Goal: Information Seeking & Learning: Learn about a topic

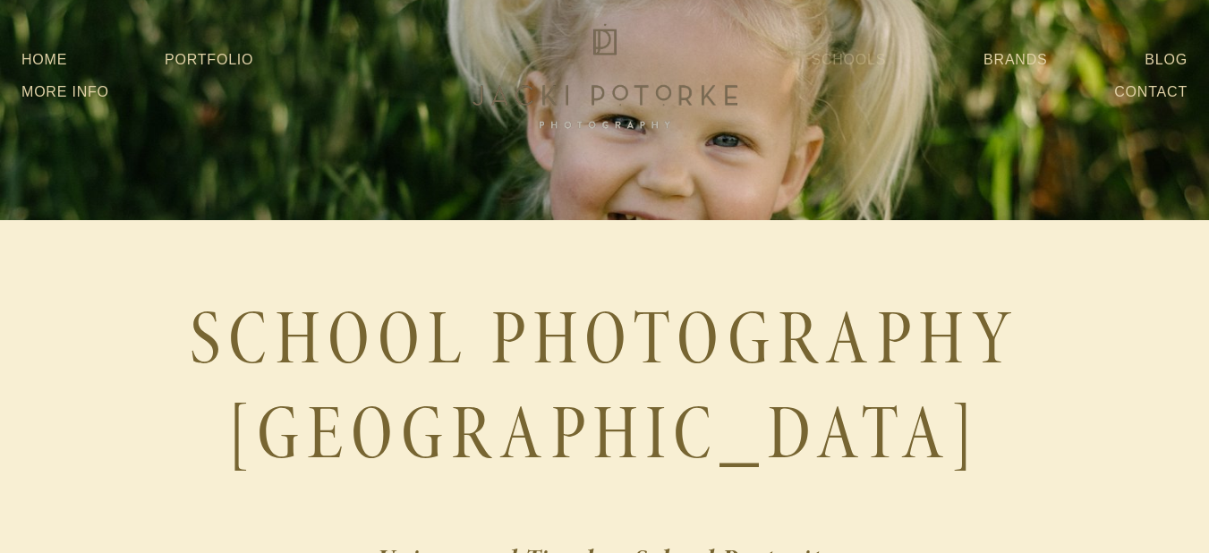
click at [860, 64] on link "Schools" at bounding box center [848, 60] width 75 height 32
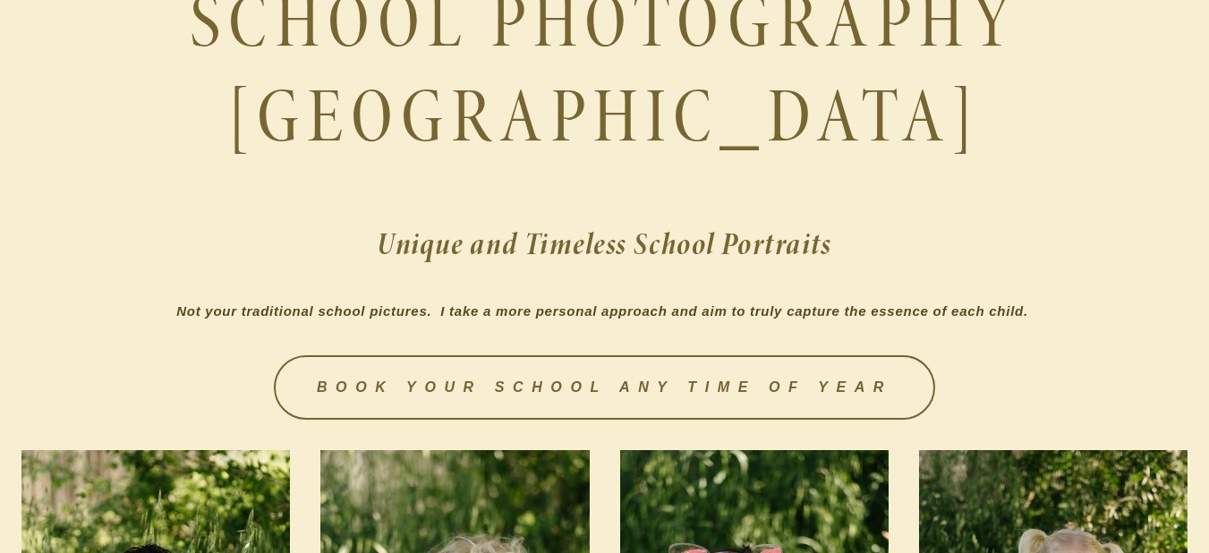
scroll to position [358, 0]
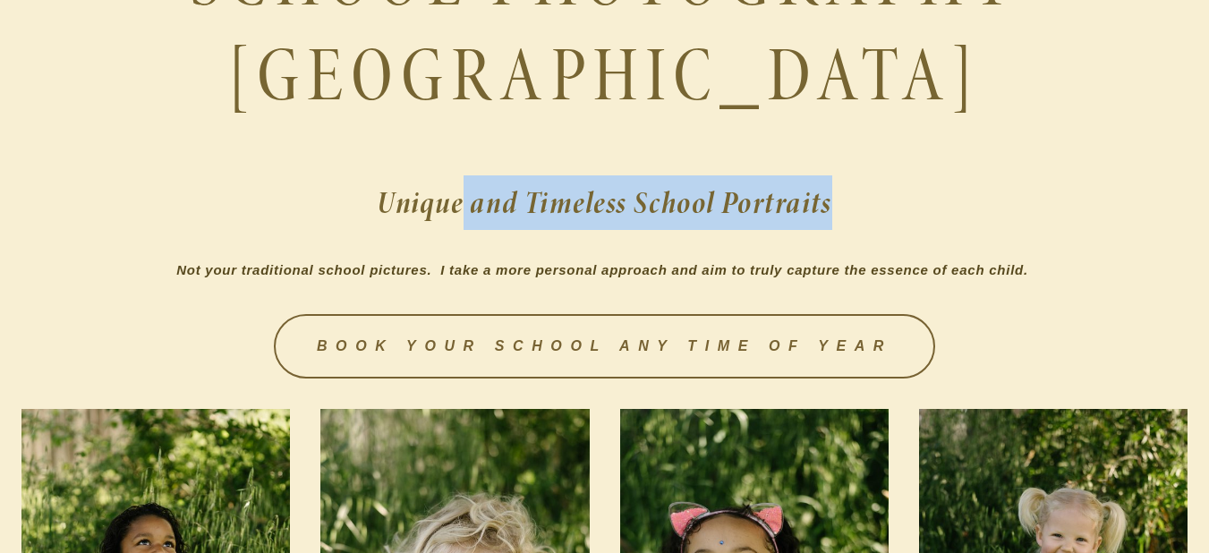
drag, startPoint x: 468, startPoint y: 196, endPoint x: 846, endPoint y: 202, distance: 378.6
click at [846, 202] on h2 "Unique and Timeless School Portraits" at bounding box center [604, 202] width 1166 height 55
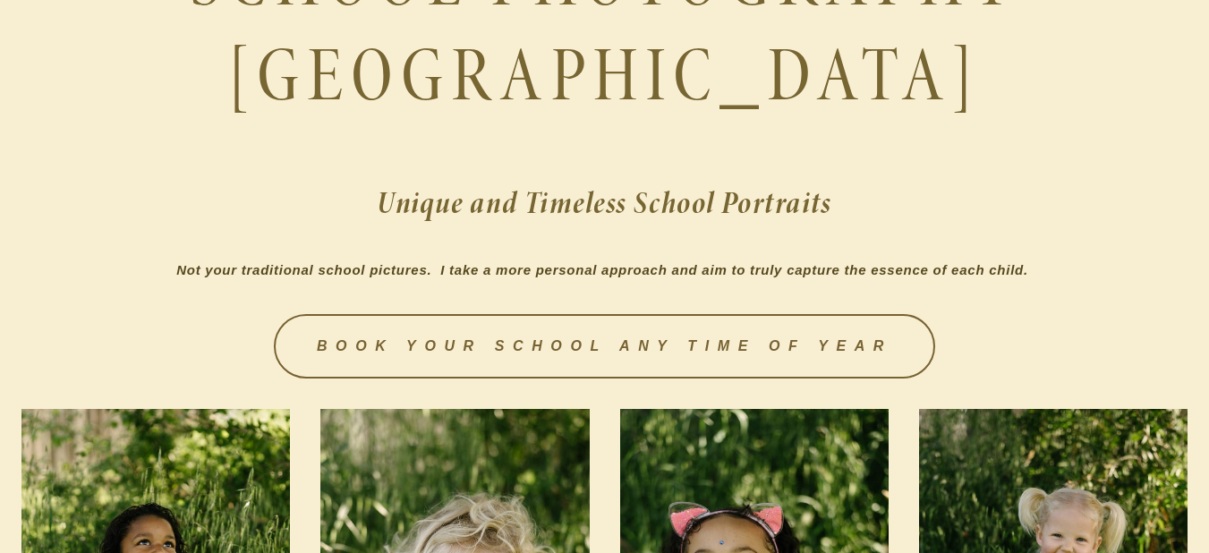
click at [473, 268] on em "Not your traditional school pictures. I take a more personal approach and aim t…" at bounding box center [602, 269] width 852 height 15
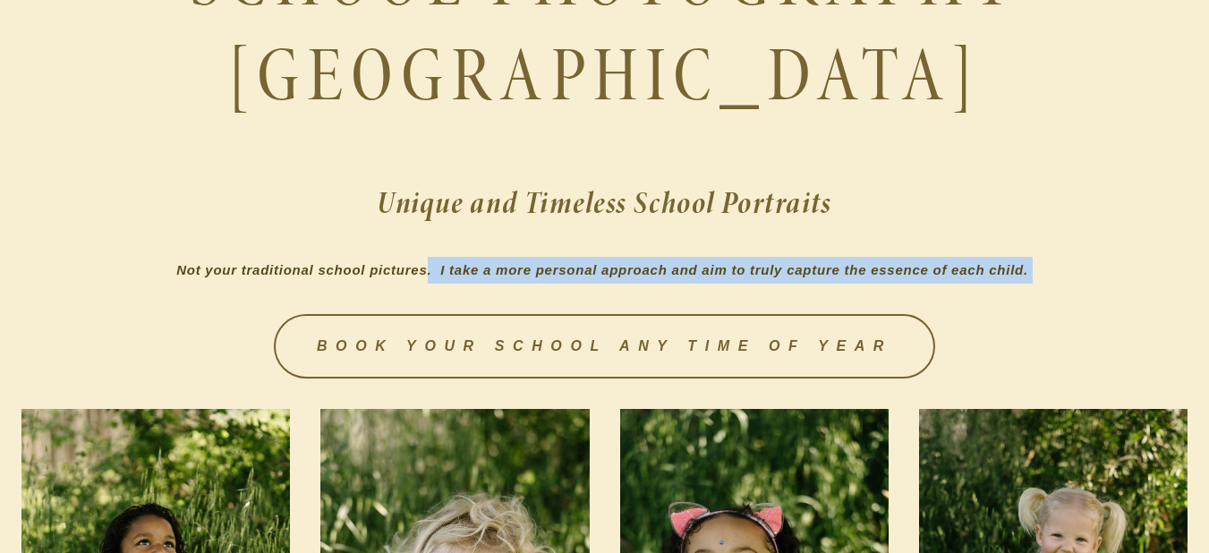
drag, startPoint x: 423, startPoint y: 262, endPoint x: 1072, endPoint y: 242, distance: 649.0
click at [1071, 242] on div "SCHOOL PHOTOGRAPHY SACRAMENTO Unique and Timeless School Portraits Not your tra…" at bounding box center [604, 109] width 1166 height 350
click at [1095, 251] on div "SCHOOL PHOTOGRAPHY SACRAMENTO Unique and Timeless School Portraits Not your tra…" at bounding box center [604, 109] width 1166 height 350
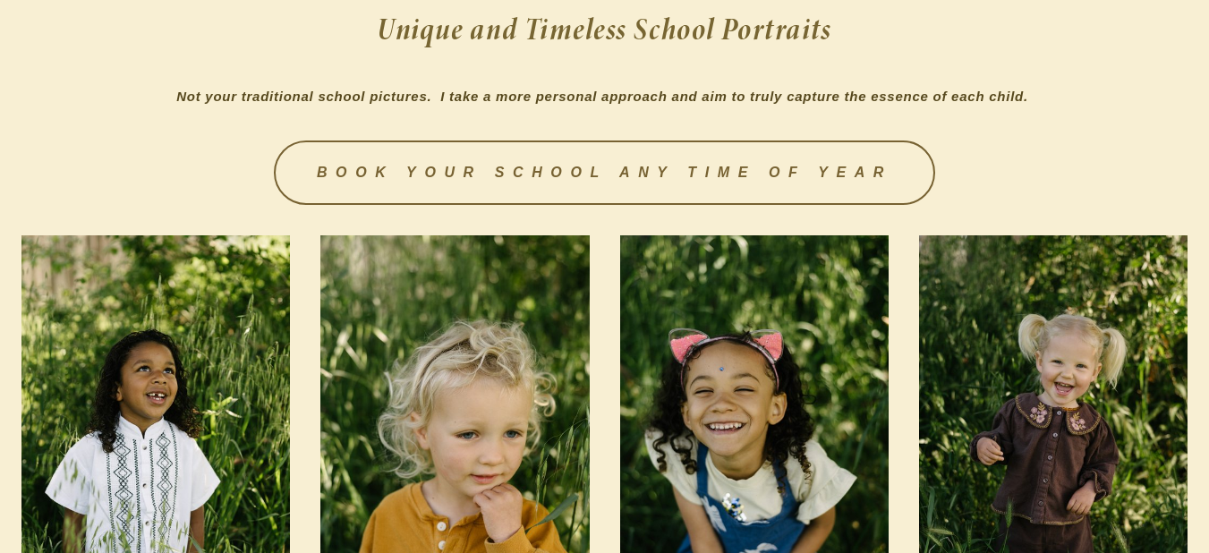
scroll to position [537, 0]
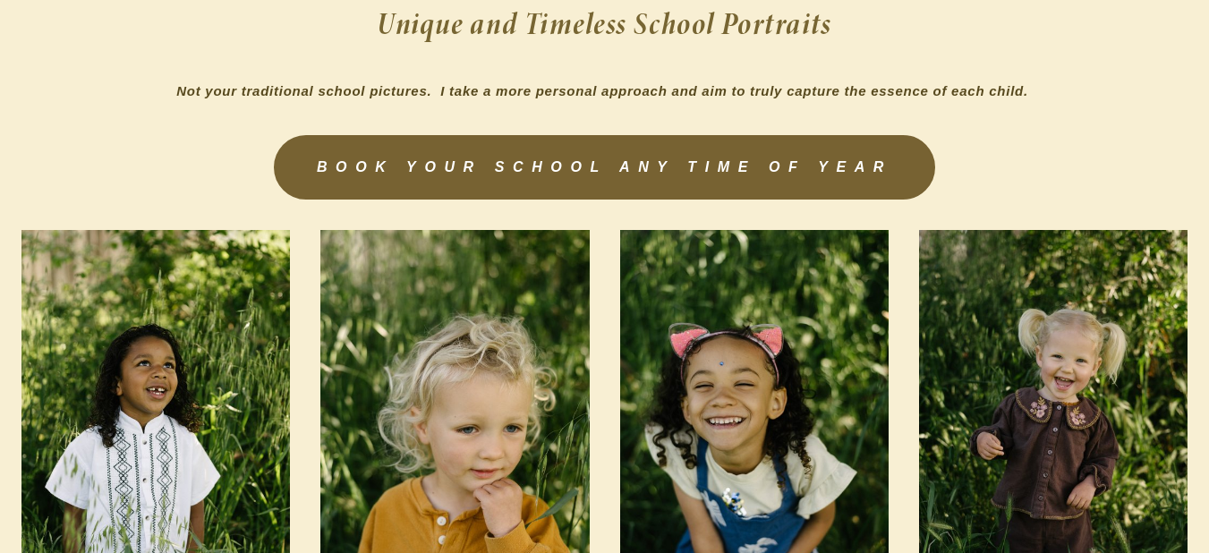
click at [717, 177] on link "BOOK YOUR SCHOOL ANY TIME OF YEAR" at bounding box center [604, 167] width 661 height 64
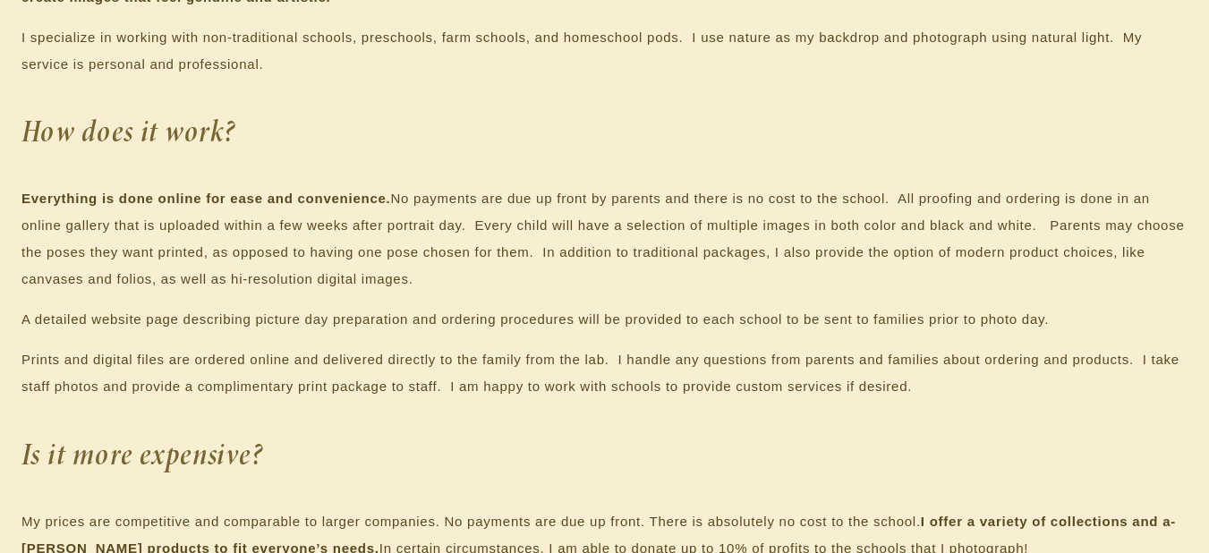
scroll to position [1253, 0]
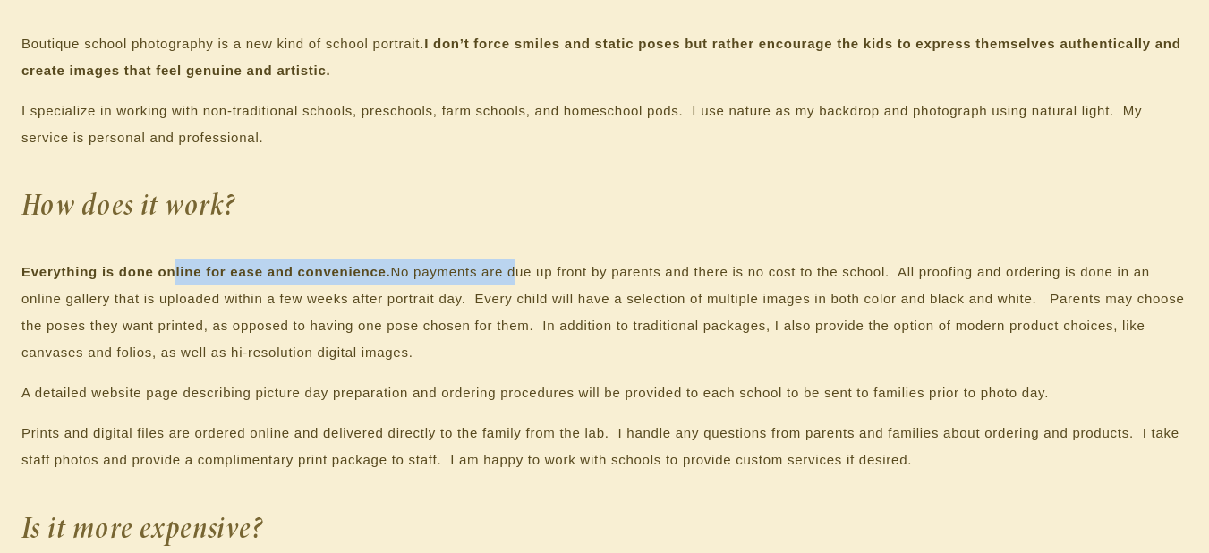
drag, startPoint x: 177, startPoint y: 281, endPoint x: 616, endPoint y: 284, distance: 438.5
click at [517, 273] on p "Everything is done online for ease and convenience. No payments are due up fron…" at bounding box center [604, 312] width 1166 height 107
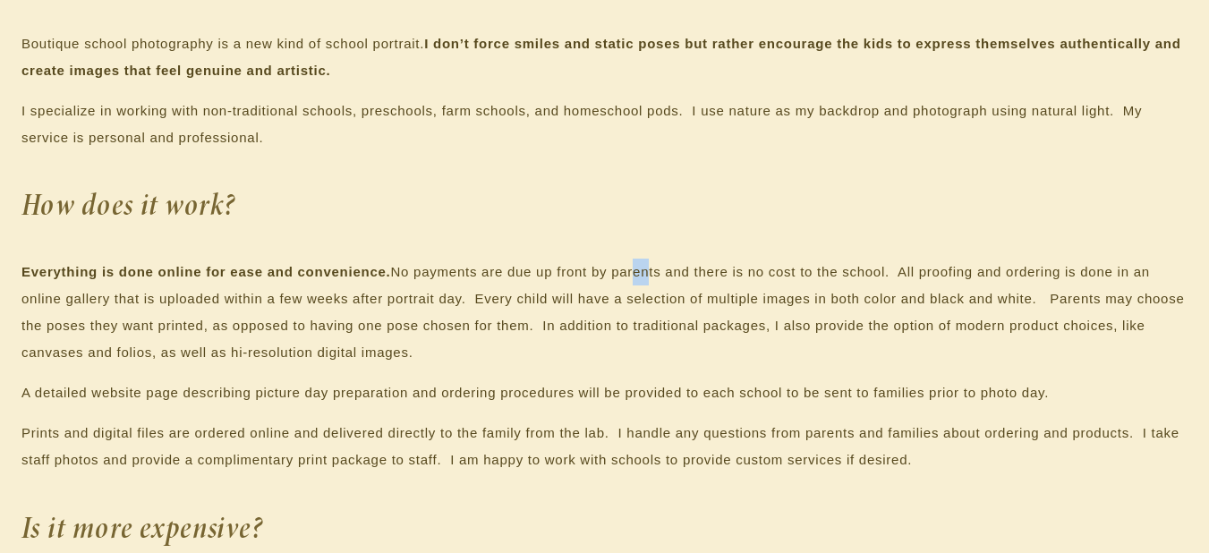
drag, startPoint x: 625, startPoint y: 284, endPoint x: 642, endPoint y: 276, distance: 19.3
click at [642, 276] on p "Everything is done online for ease and convenience. No payments are due up fron…" at bounding box center [604, 312] width 1166 height 107
drag, startPoint x: 430, startPoint y: 276, endPoint x: 855, endPoint y: 344, distance: 431.3
click at [803, 342] on p "Everything is done online for ease and convenience. No payments are due up fron…" at bounding box center [604, 312] width 1166 height 107
click at [856, 344] on p "Everything is done online for ease and convenience. No payments are due up fron…" at bounding box center [604, 312] width 1166 height 107
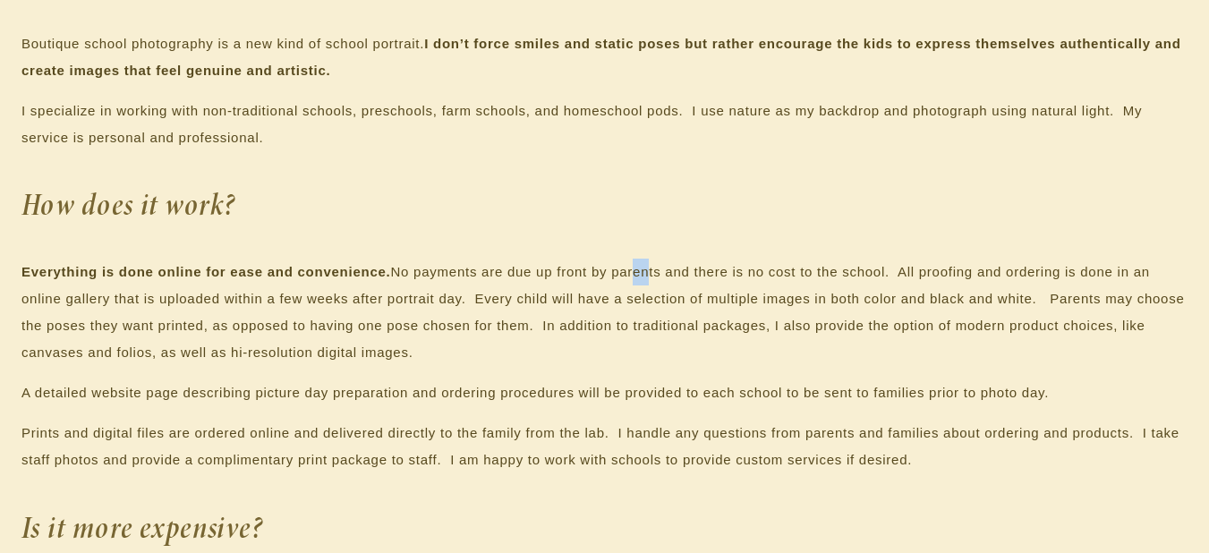
click at [387, 321] on p "Everything is done online for ease and convenience. No payments are due up fron…" at bounding box center [604, 312] width 1166 height 107
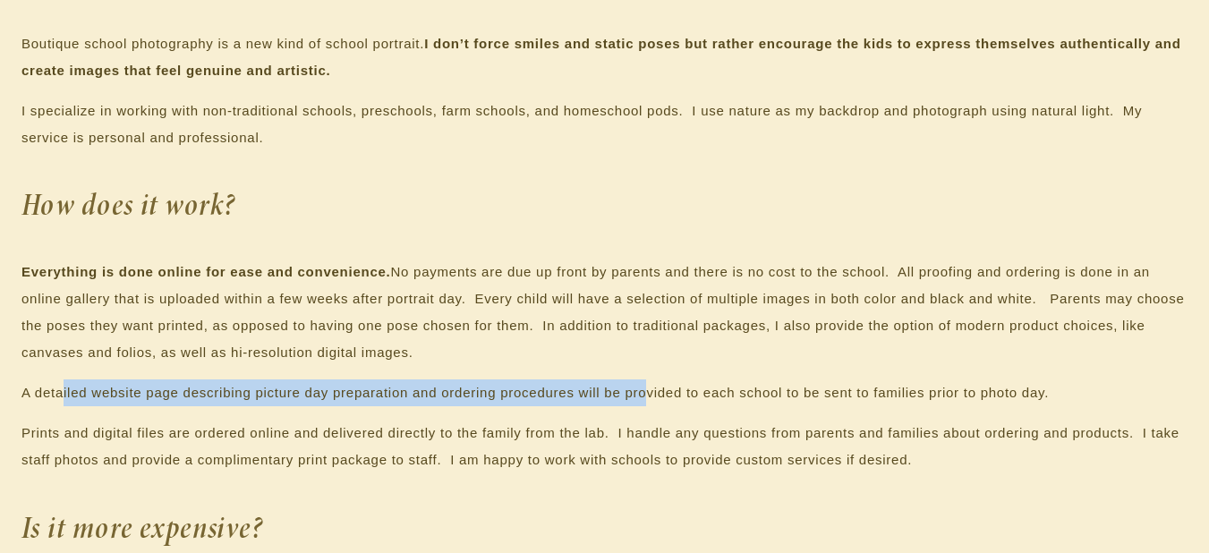
drag, startPoint x: 62, startPoint y: 392, endPoint x: 646, endPoint y: 403, distance: 584.4
click at [646, 403] on p "A detailed website page describing picture day preparation and ordering procedu…" at bounding box center [604, 392] width 1166 height 27
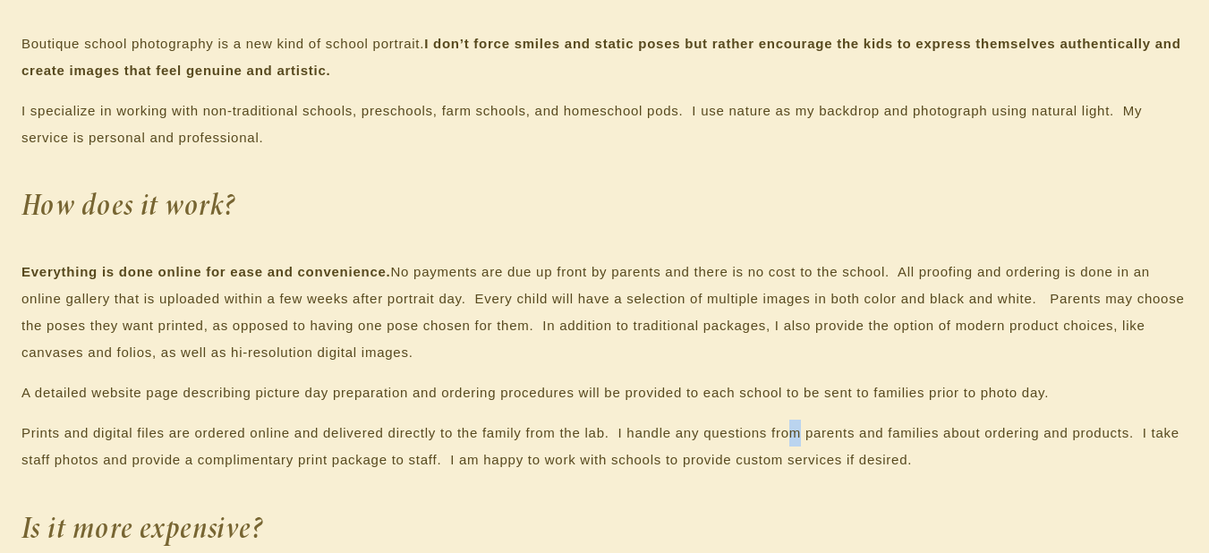
drag, startPoint x: 801, startPoint y: 407, endPoint x: 788, endPoint y: 409, distance: 12.7
click at [797, 407] on div "What is different about my school photography? Boutique school photography is a…" at bounding box center [604, 453] width 1166 height 1011
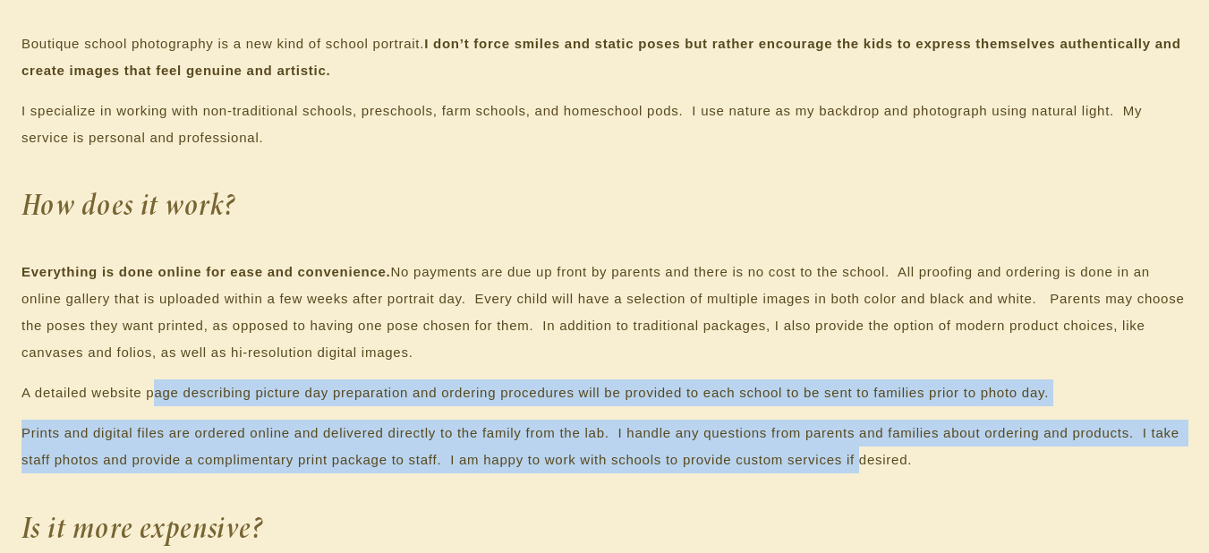
drag, startPoint x: 150, startPoint y: 387, endPoint x: 861, endPoint y: 470, distance: 715.3
click at [861, 470] on div "What is different about my school photography? Boutique school photography is a…" at bounding box center [604, 453] width 1166 height 1011
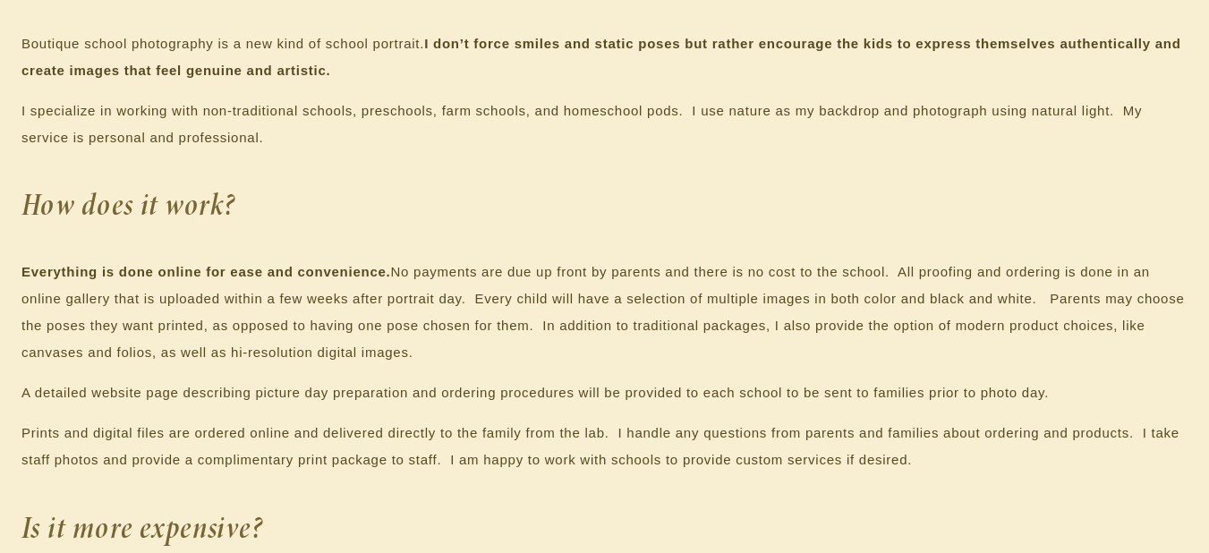
click at [918, 474] on div "What is different about my school photography? Boutique school photography is a…" at bounding box center [604, 453] width 1166 height 1011
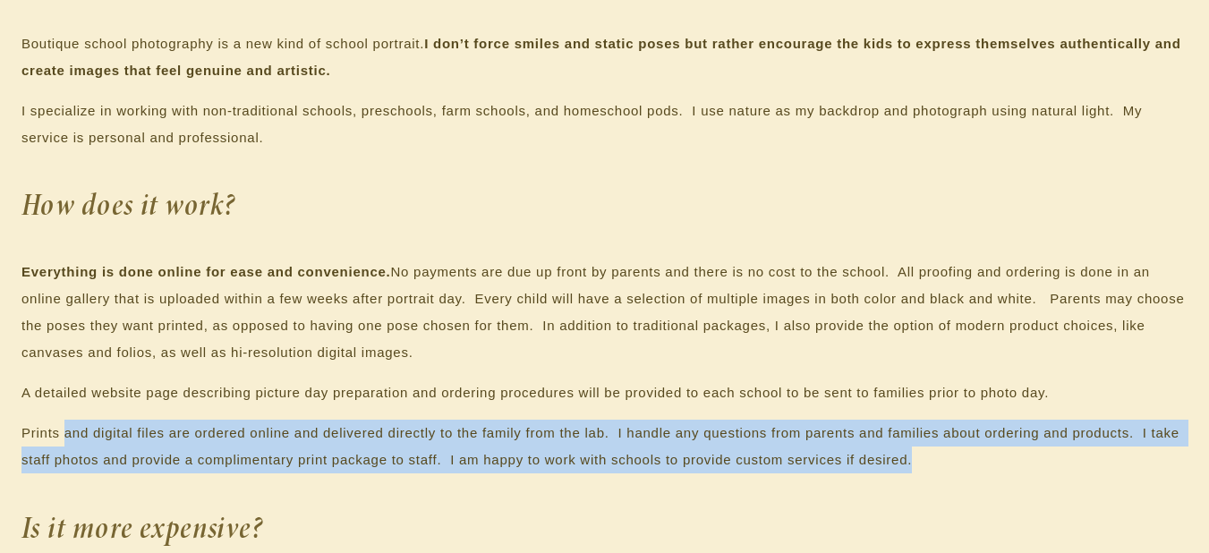
drag, startPoint x: 69, startPoint y: 431, endPoint x: 967, endPoint y: 453, distance: 898.7
click at [967, 452] on p "Prints and digital files are ordered online and delivered directly to the famil…" at bounding box center [604, 447] width 1166 height 54
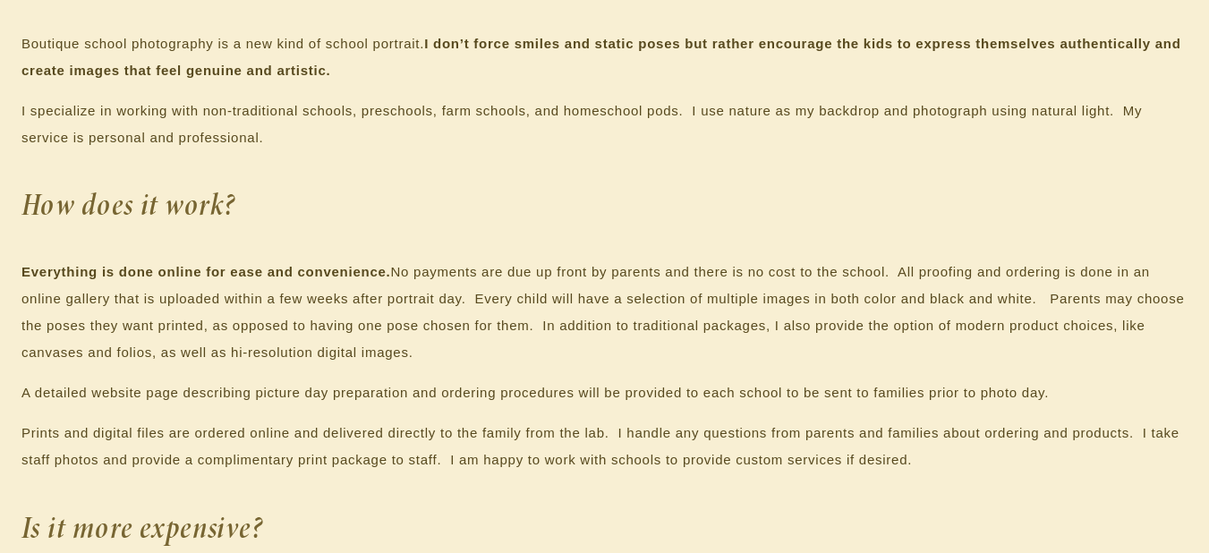
click at [994, 476] on div "What is different about my school photography? Boutique school photography is a…" at bounding box center [604, 453] width 1166 height 1011
drag, startPoint x: 103, startPoint y: 285, endPoint x: 507, endPoint y: 355, distance: 410.4
click at [499, 353] on p "Everything is done online for ease and convenience. No payments are due up fron…" at bounding box center [604, 312] width 1166 height 107
click at [625, 362] on p "Everything is done online for ease and convenience. No payments are due up fron…" at bounding box center [604, 312] width 1166 height 107
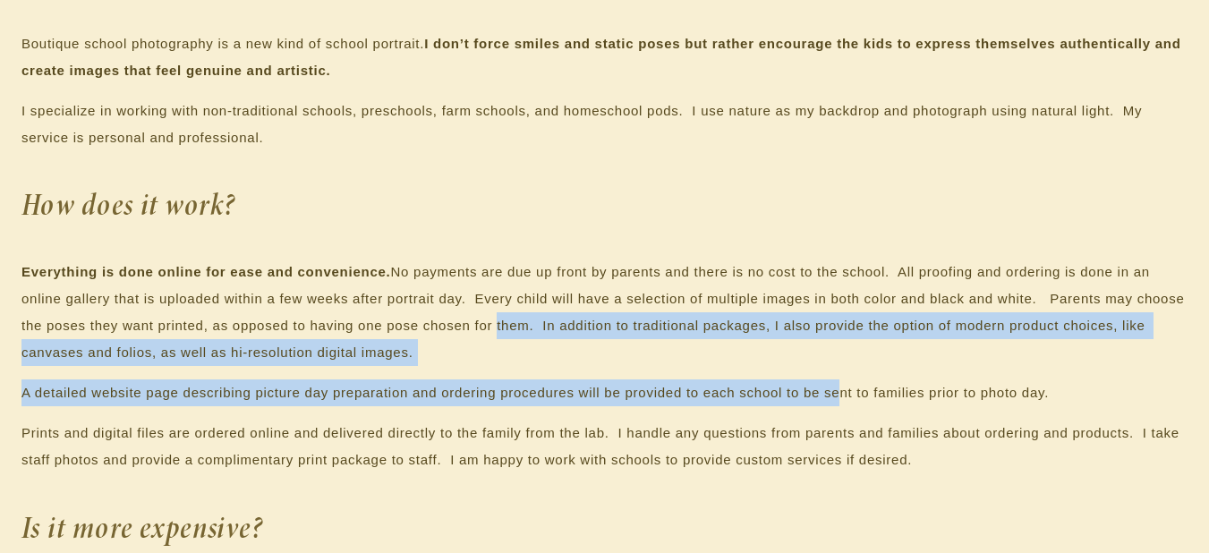
drag, startPoint x: 514, startPoint y: 320, endPoint x: 840, endPoint y: 370, distance: 330.4
click at [840, 370] on div "What is different about my school photography? Boutique school photography is a…" at bounding box center [604, 453] width 1166 height 1011
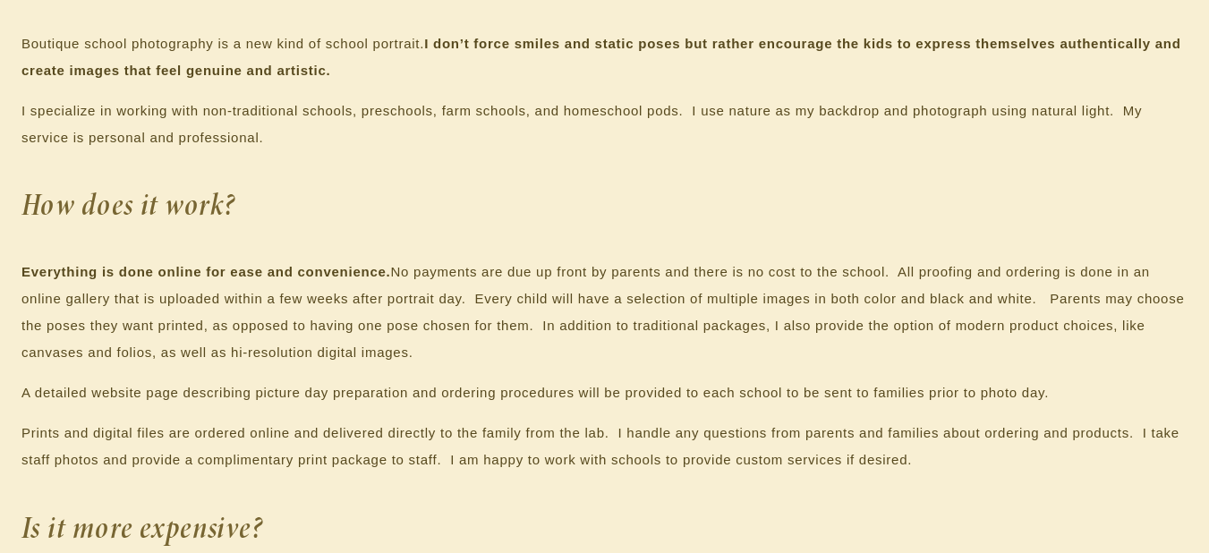
click at [868, 373] on div "What is different about my school photography? Boutique school photography is a…" at bounding box center [604, 453] width 1166 height 1011
drag, startPoint x: 809, startPoint y: 319, endPoint x: 991, endPoint y: 370, distance: 188.4
click at [1017, 360] on p "Everything is done online for ease and convenience. No payments are due up fron…" at bounding box center [604, 312] width 1166 height 107
click at [982, 371] on div "What is different about my school photography? Boutique school photography is a…" at bounding box center [604, 453] width 1166 height 1011
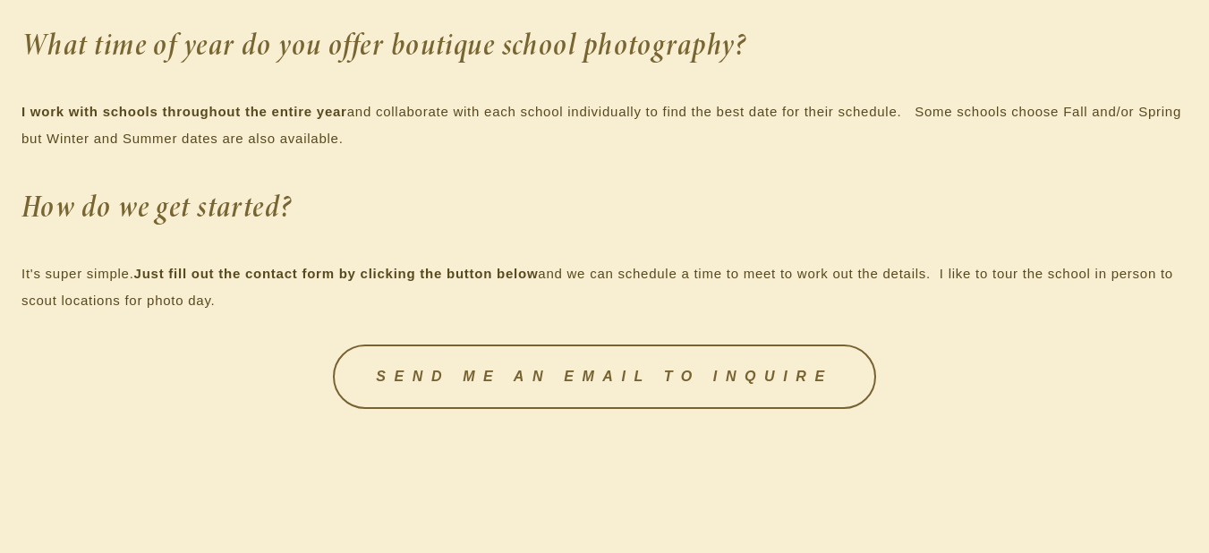
scroll to position [1969, 0]
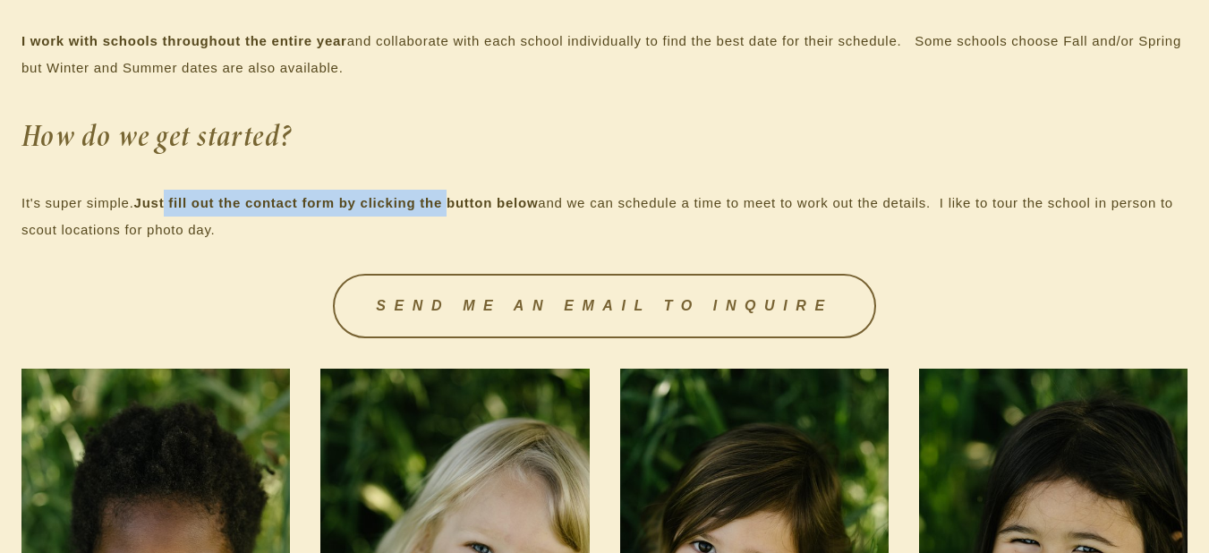
drag, startPoint x: 174, startPoint y: 206, endPoint x: 459, endPoint y: 212, distance: 285.5
click at [459, 212] on p "It's super simple. Just fill out the contact form by clicking the button below …" at bounding box center [604, 217] width 1166 height 54
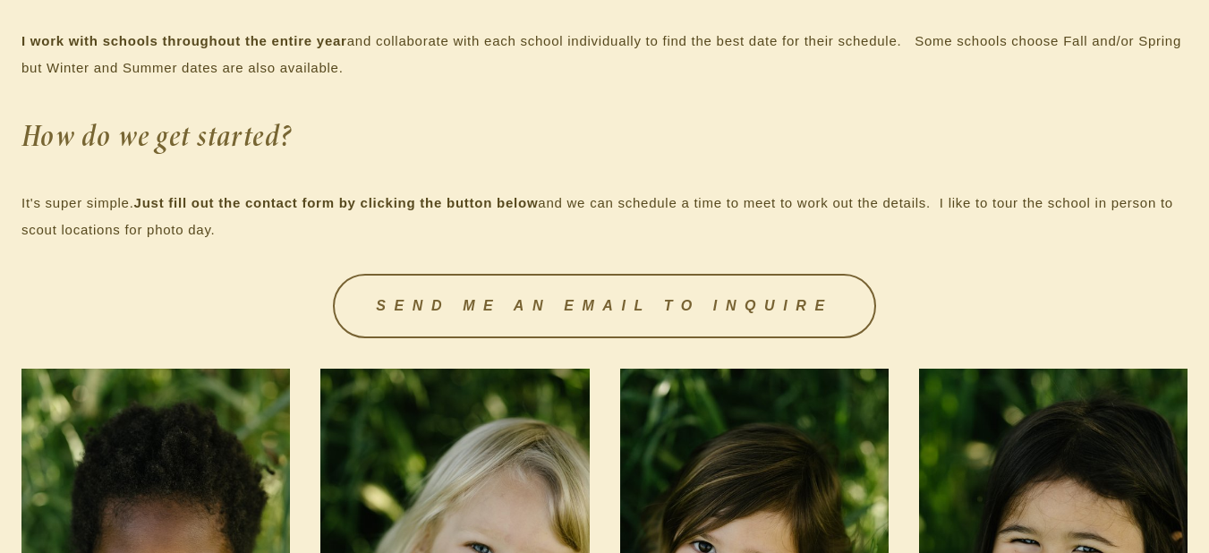
click at [532, 229] on p "It's super simple. Just fill out the contact form by clicking the button below …" at bounding box center [604, 217] width 1166 height 54
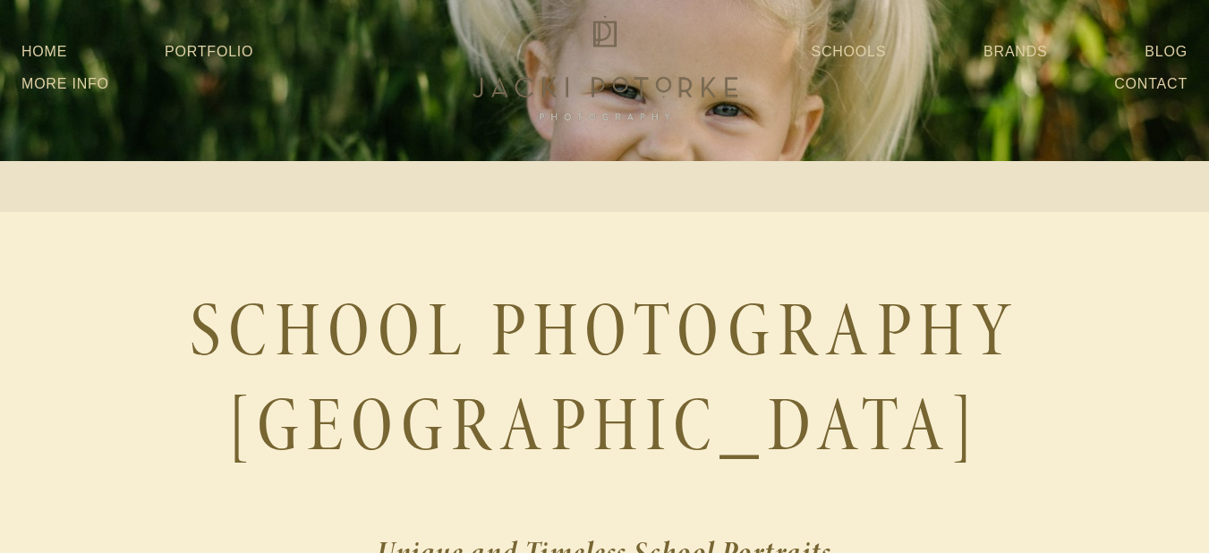
scroll to position [0, 0]
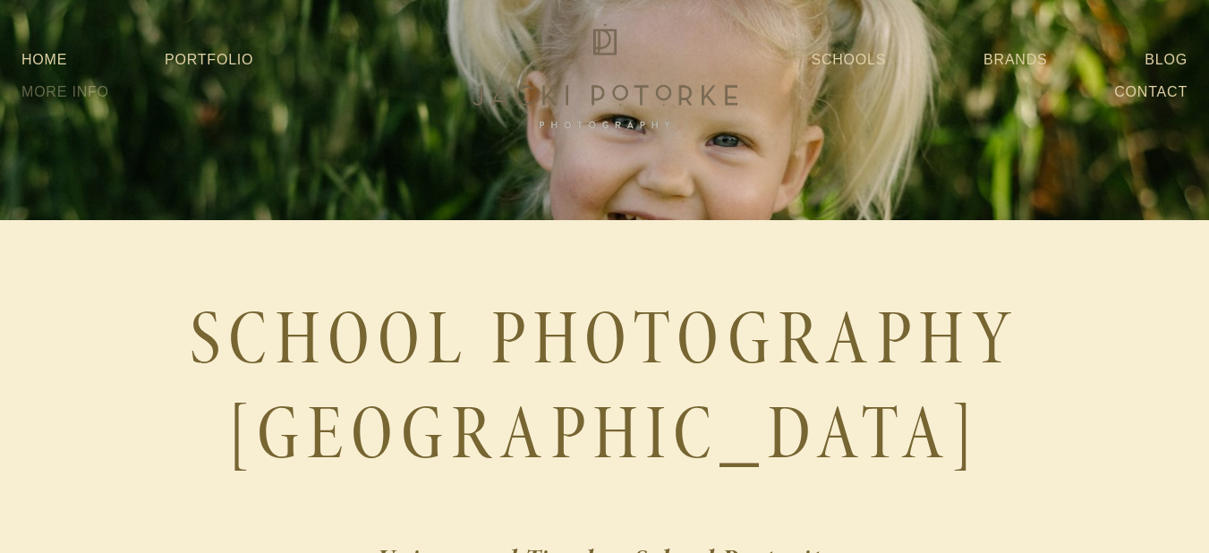
click at [81, 93] on link "More Info" at bounding box center [65, 92] width 88 height 32
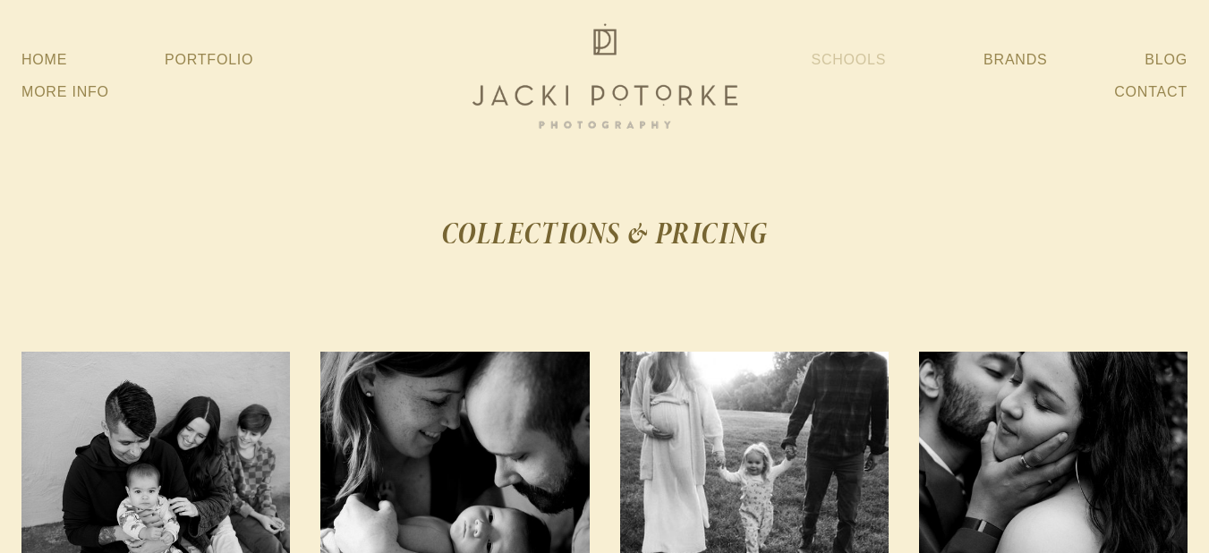
click at [858, 63] on link "Schools" at bounding box center [848, 60] width 75 height 32
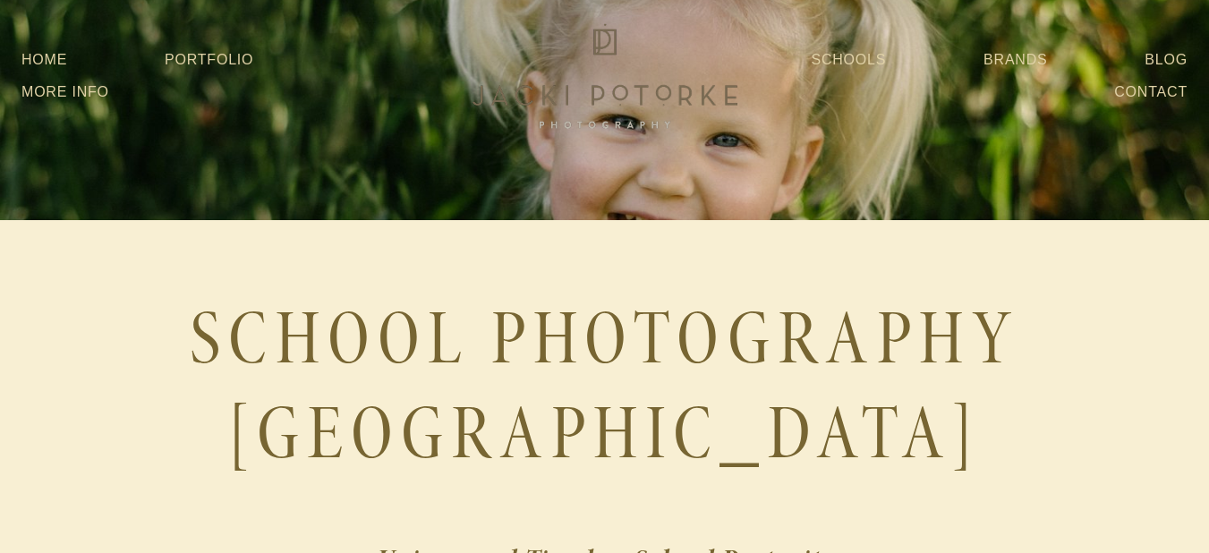
click at [53, 345] on h1 "SCHOOL PHOTOGRAPHY [GEOGRAPHIC_DATA]" at bounding box center [604, 386] width 1166 height 189
